Goal: Book appointment/travel/reservation

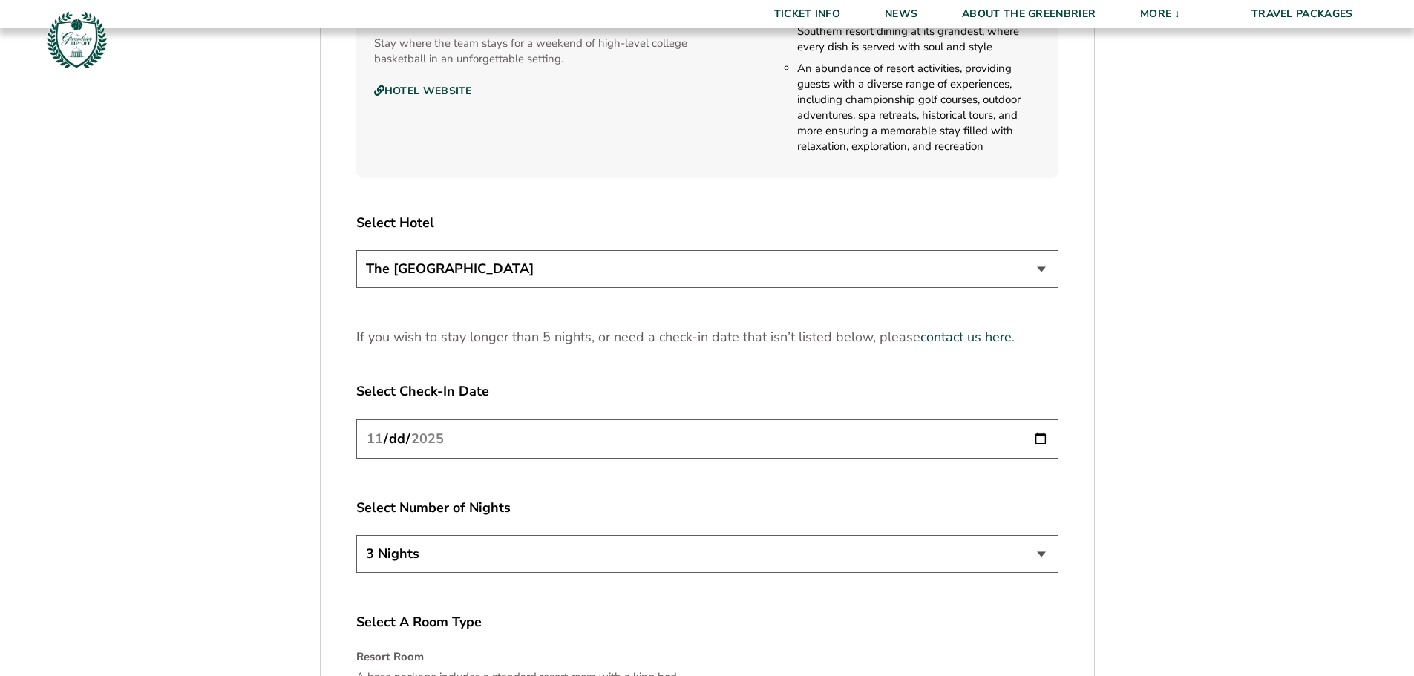
scroll to position [1855, 0]
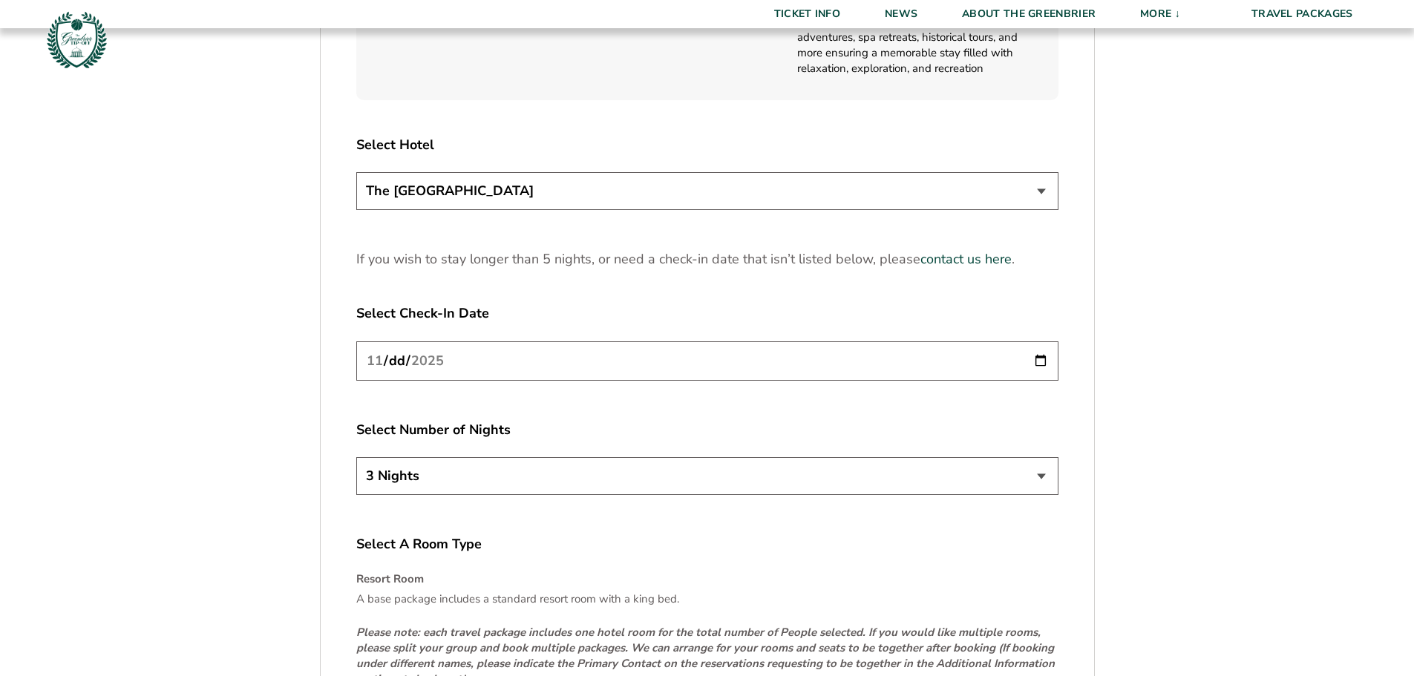
click at [726, 494] on select "3 Nights 4 Nights 5 Nights" at bounding box center [707, 476] width 702 height 38
click at [730, 490] on select "3 Nights 4 Nights 5 Nights" at bounding box center [707, 476] width 702 height 38
click at [1043, 359] on input "[DATE]" at bounding box center [707, 360] width 702 height 39
click at [1040, 361] on input "[DATE]" at bounding box center [707, 360] width 702 height 39
click at [813, 313] on label "Select Check-In Date" at bounding box center [707, 313] width 702 height 19
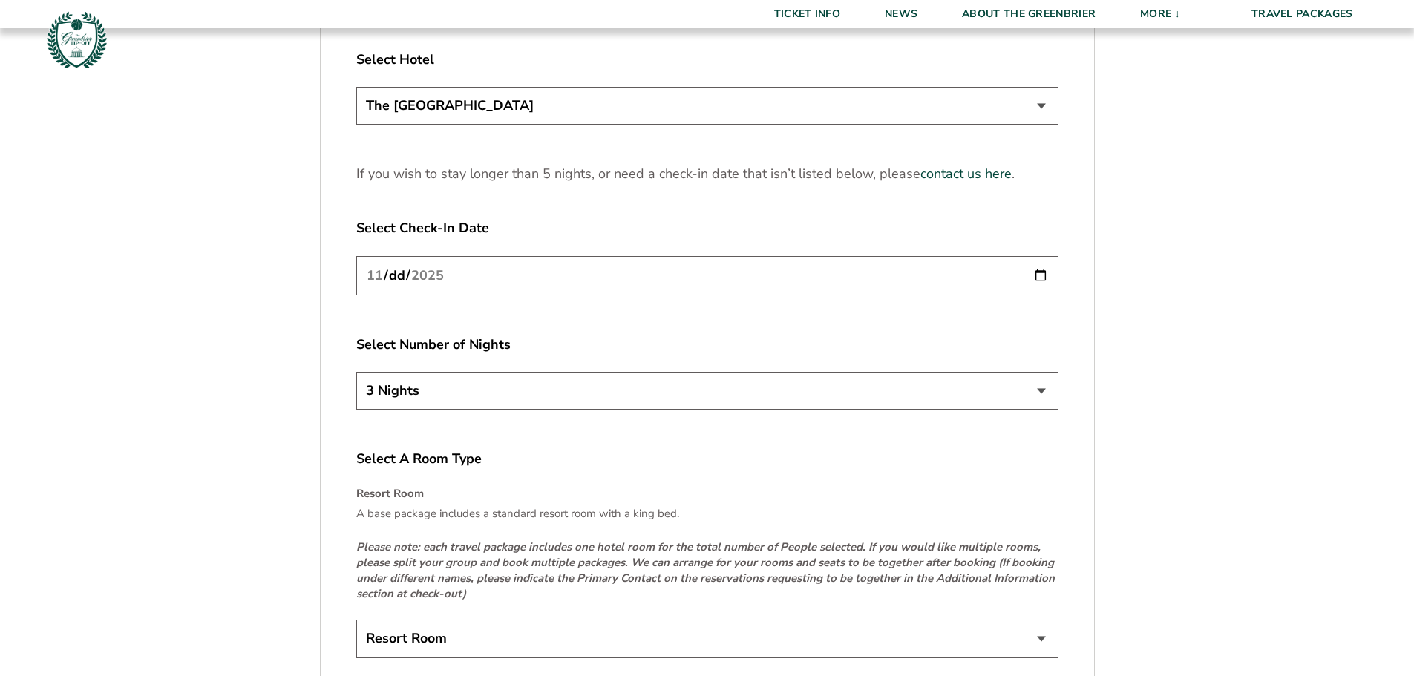
scroll to position [2078, 0]
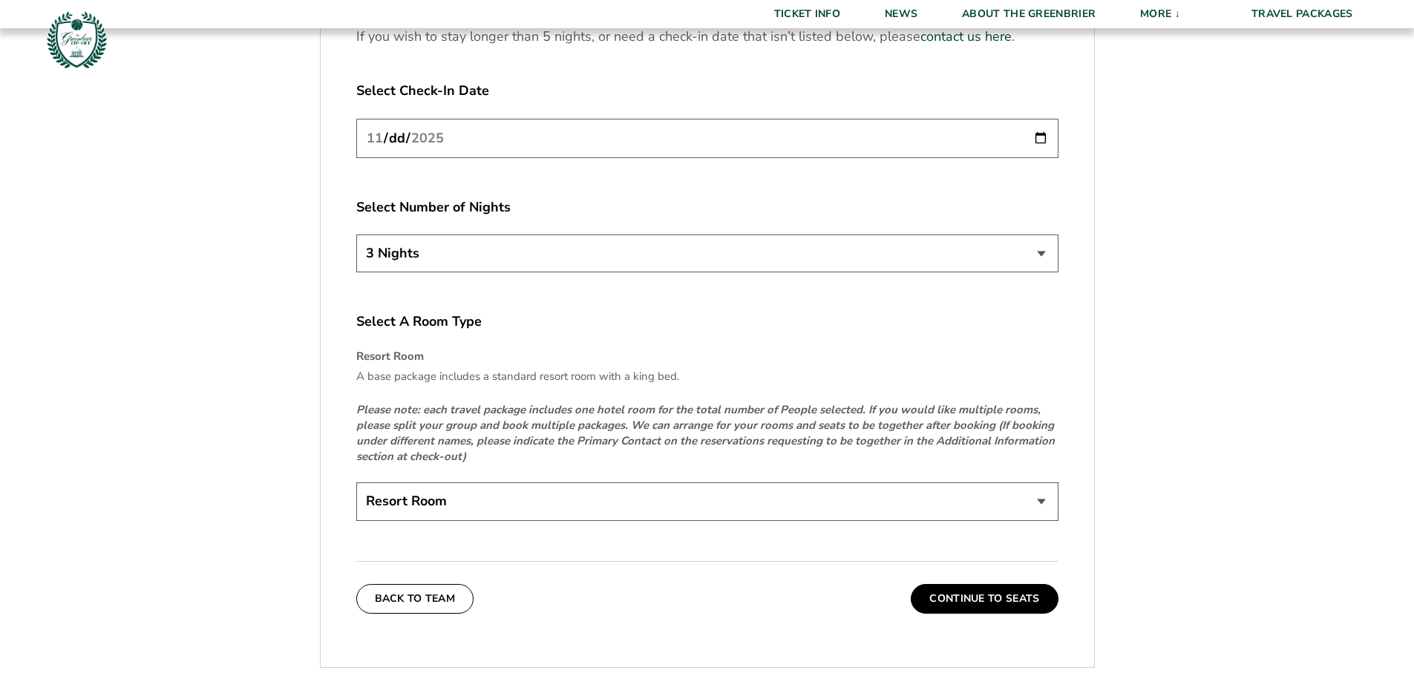
click at [652, 502] on select "Resort Room" at bounding box center [707, 501] width 702 height 38
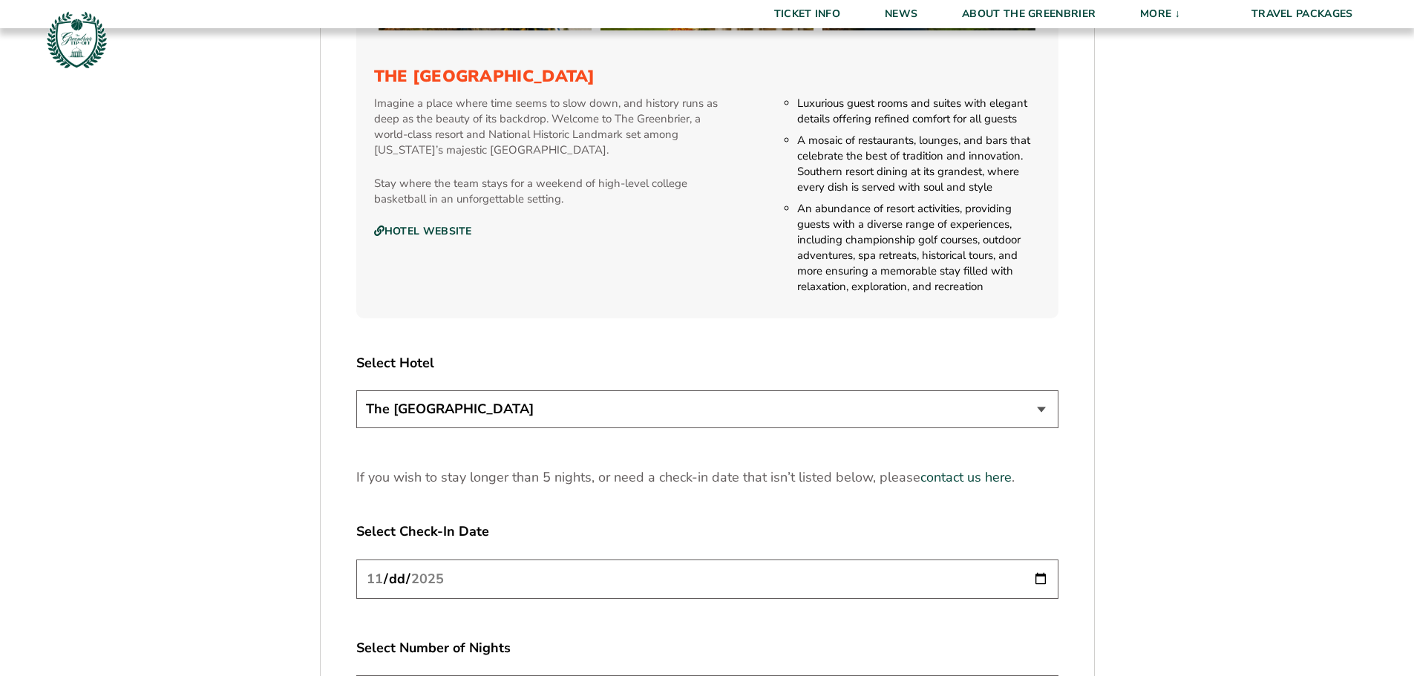
scroll to position [1633, 0]
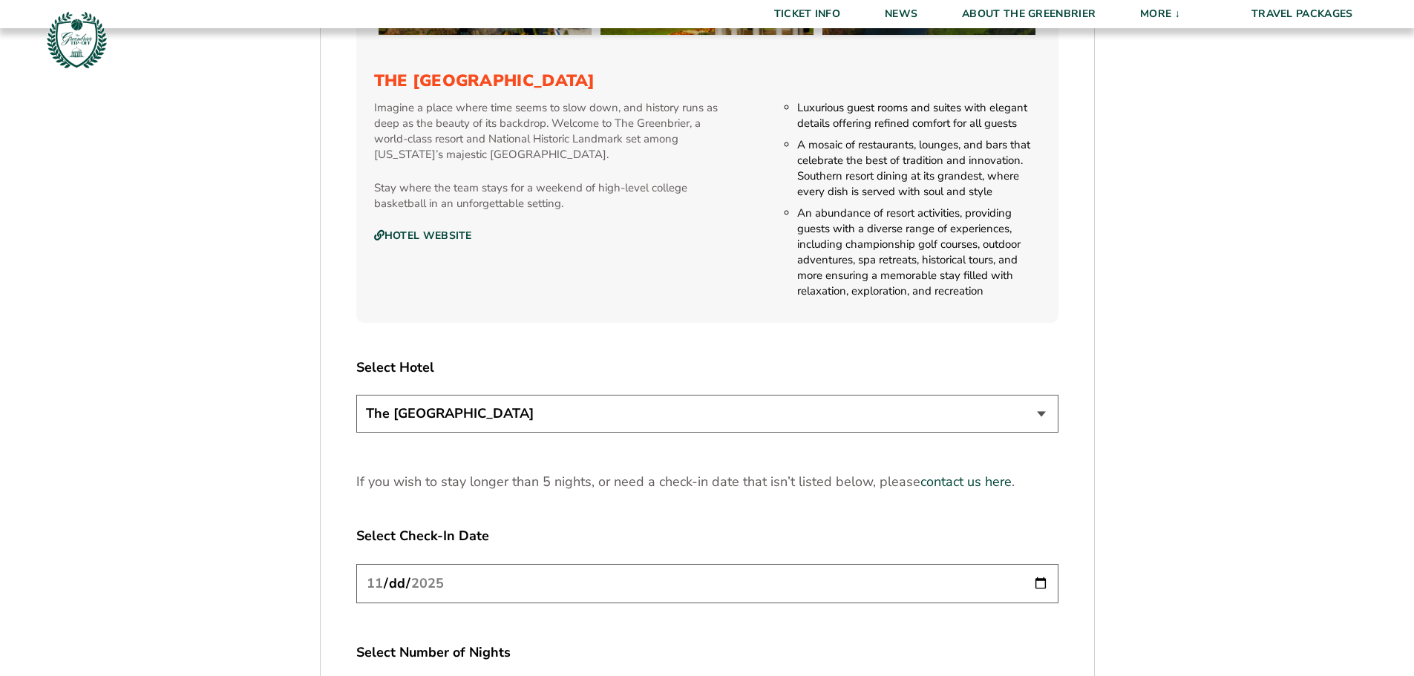
click at [669, 421] on select "The [GEOGRAPHIC_DATA]" at bounding box center [707, 414] width 702 height 38
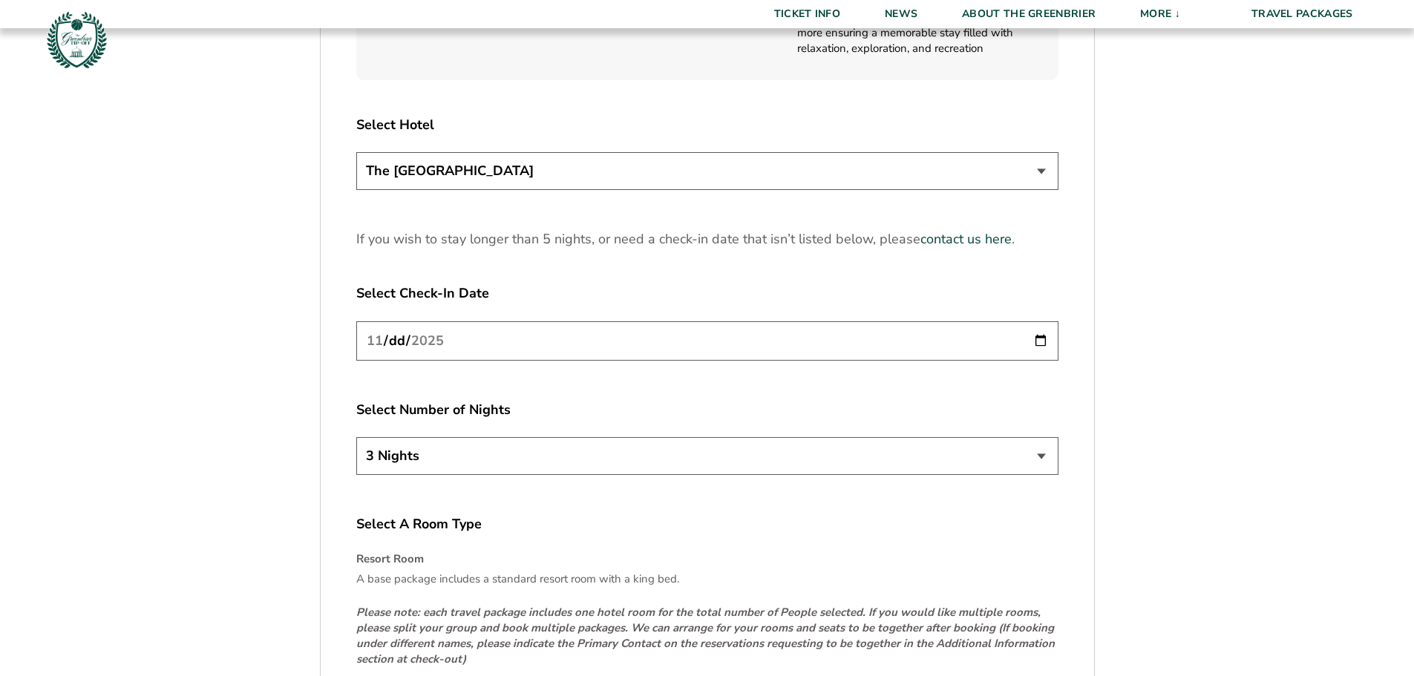
scroll to position [2004, 0]
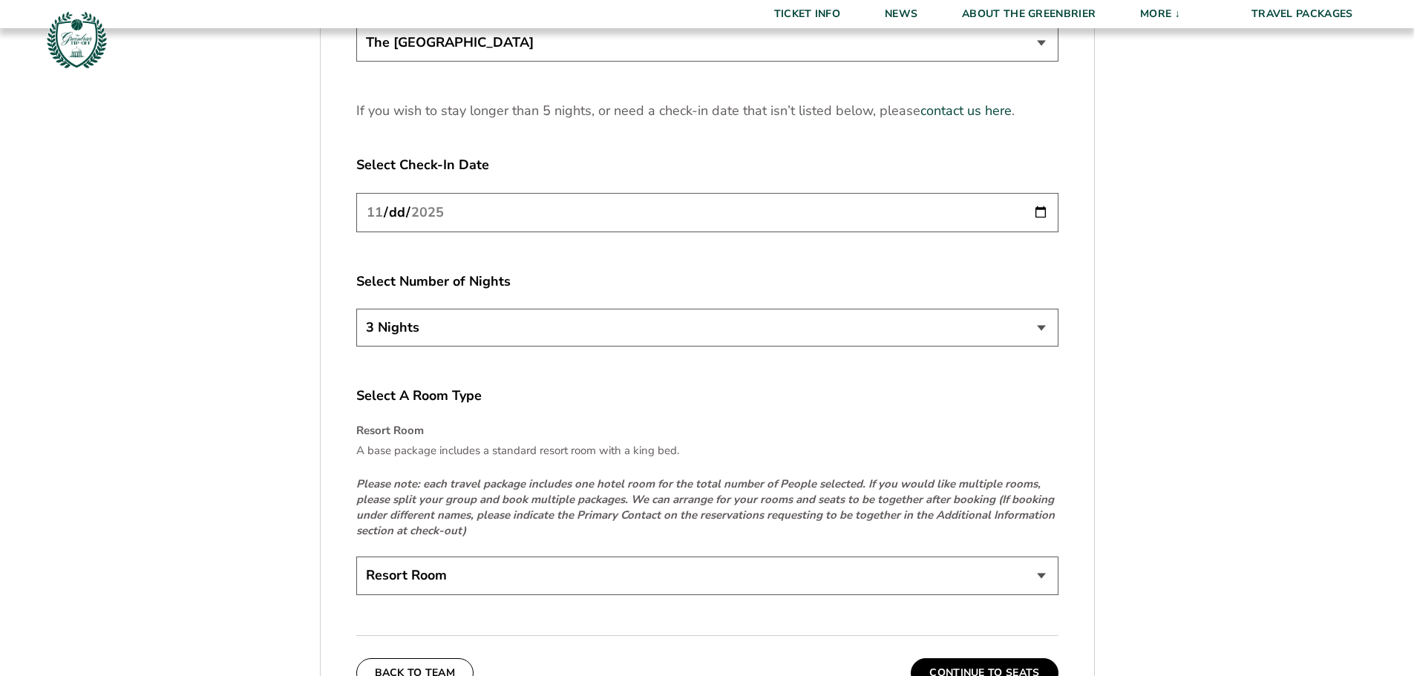
click at [831, 223] on input "[DATE]" at bounding box center [707, 212] width 702 height 39
click at [1044, 217] on input "[DATE]" at bounding box center [707, 212] width 702 height 39
click at [596, 404] on label "Select A Room Type" at bounding box center [707, 396] width 702 height 19
click at [593, 336] on select "3 Nights 4 Nights 5 Nights" at bounding box center [707, 328] width 702 height 38
click at [591, 339] on select "3 Nights 4 Nights 5 Nights" at bounding box center [707, 328] width 702 height 38
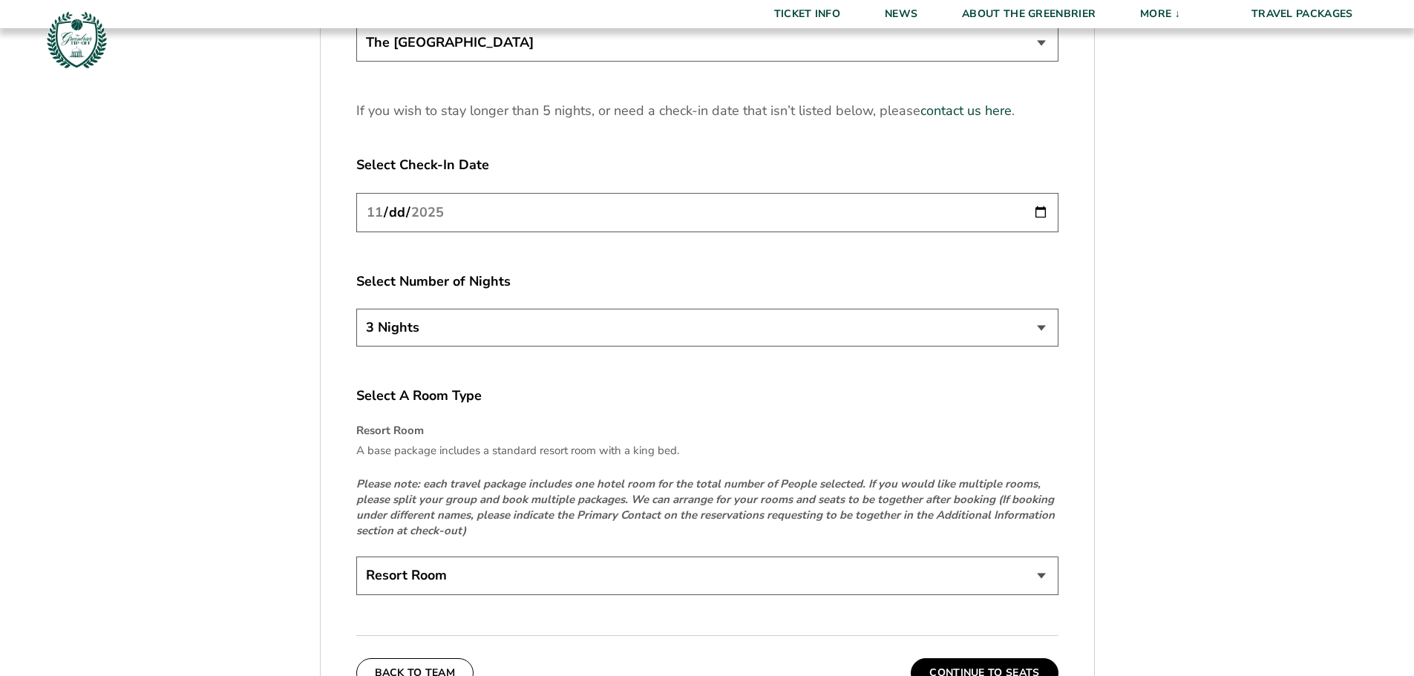
click at [1042, 217] on input "[DATE]" at bounding box center [707, 212] width 702 height 39
type input "[DATE]"
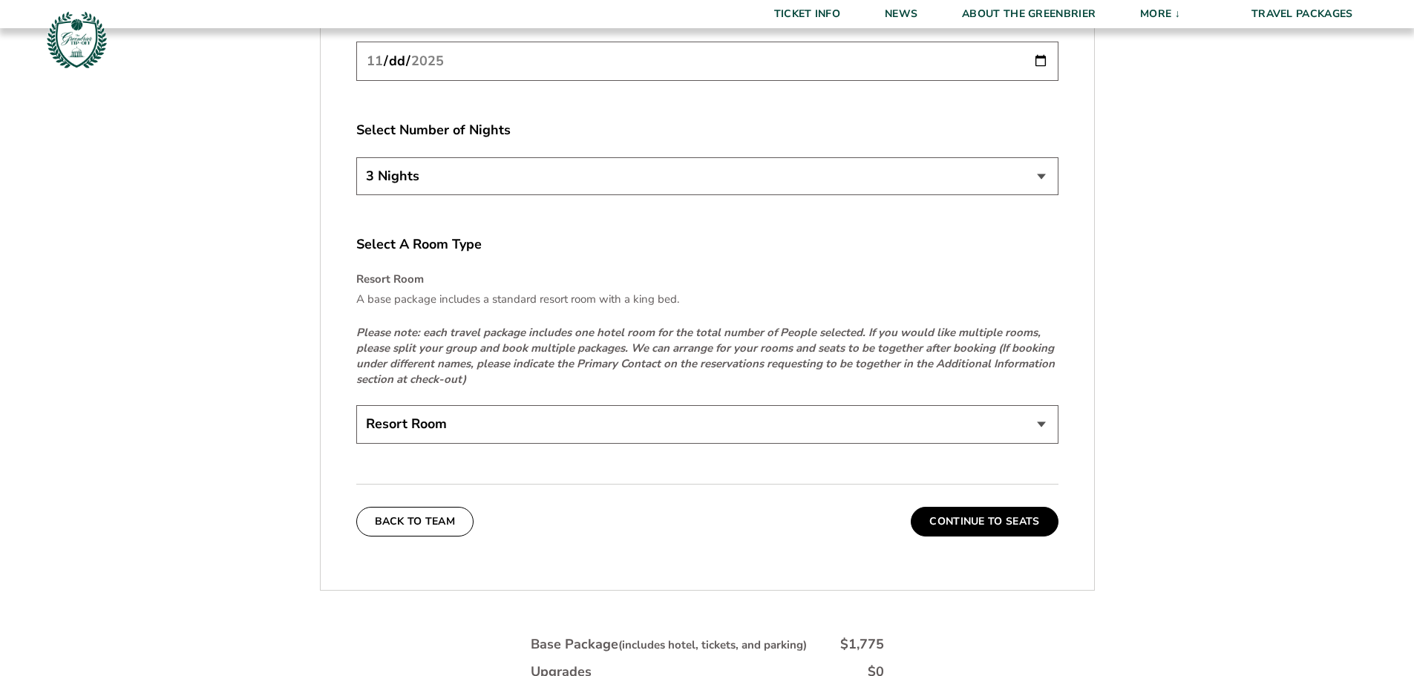
scroll to position [2375, 0]
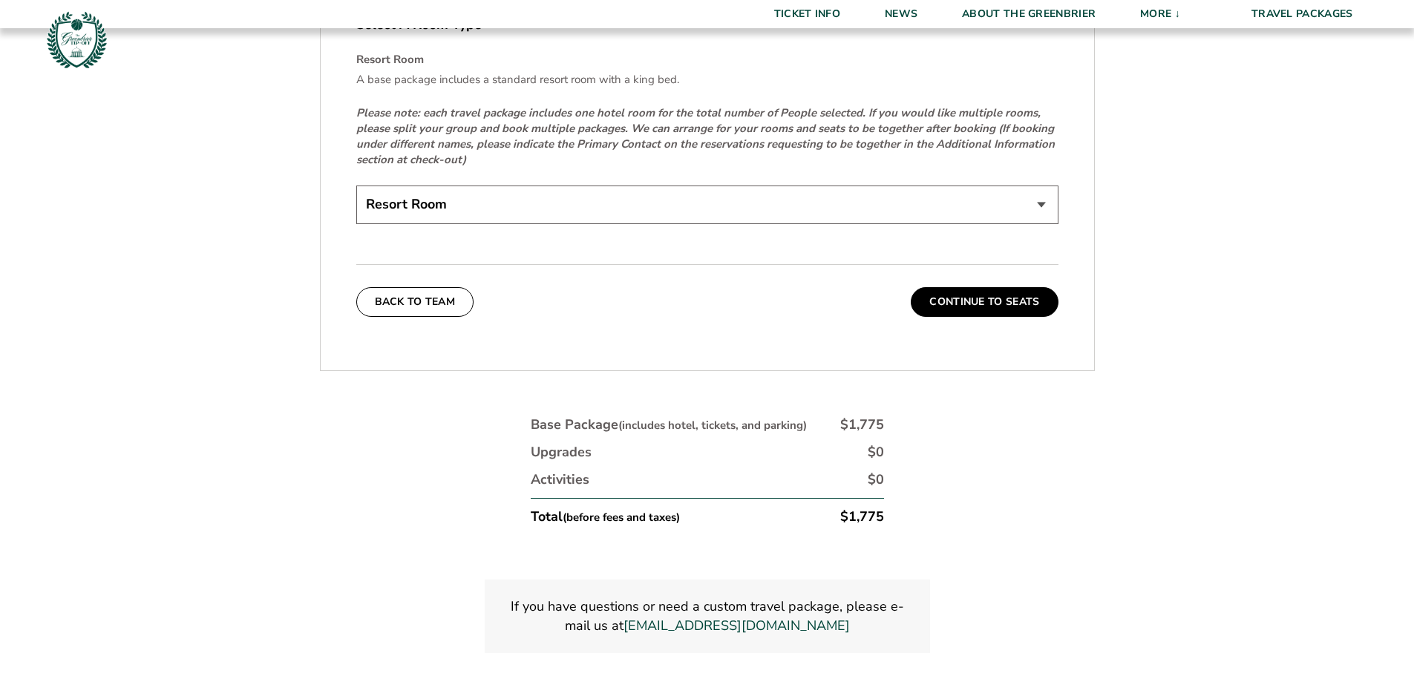
click at [636, 197] on select "Resort Room" at bounding box center [707, 205] width 702 height 38
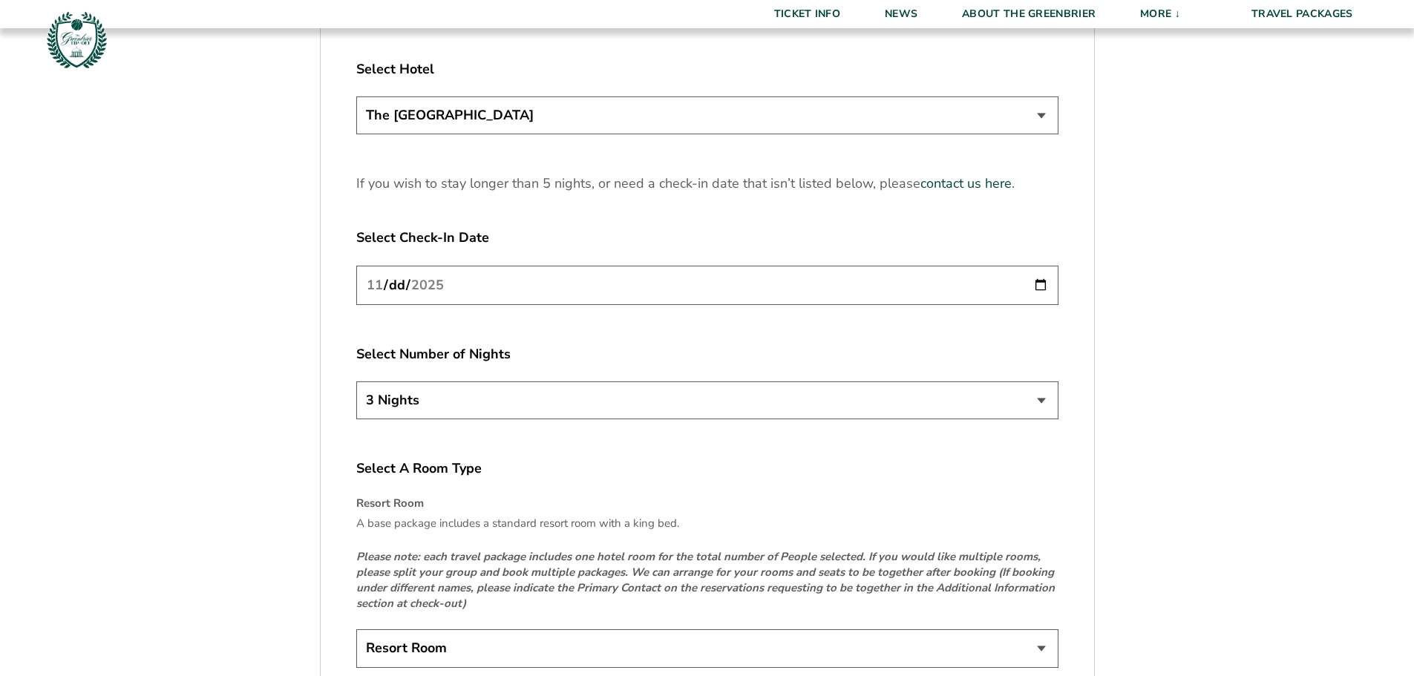
scroll to position [1930, 0]
